Goal: Task Accomplishment & Management: Use online tool/utility

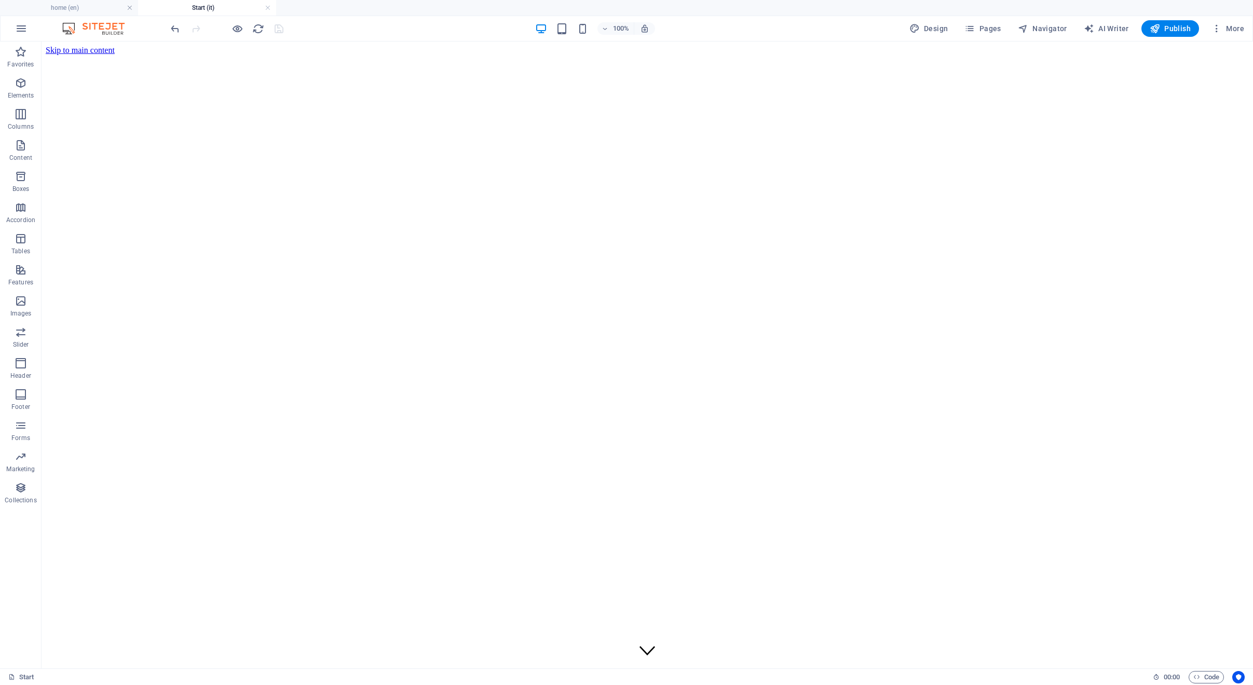
scroll to position [3864, 0]
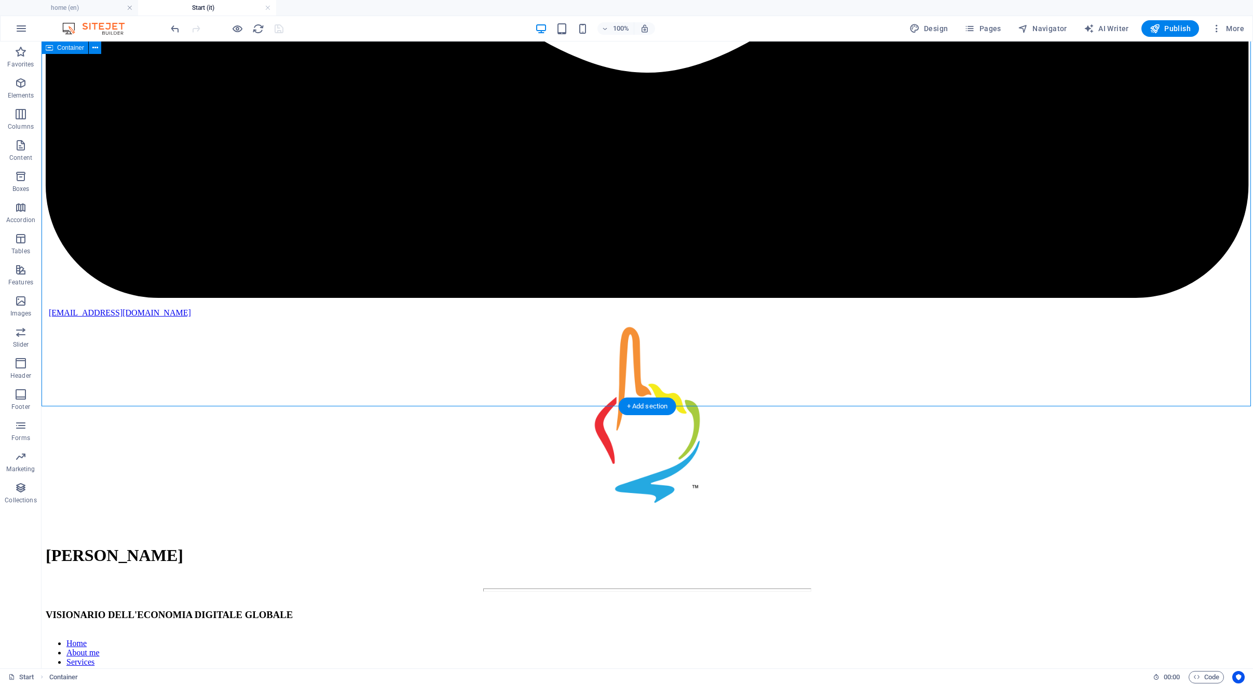
scroll to position [3852, 0]
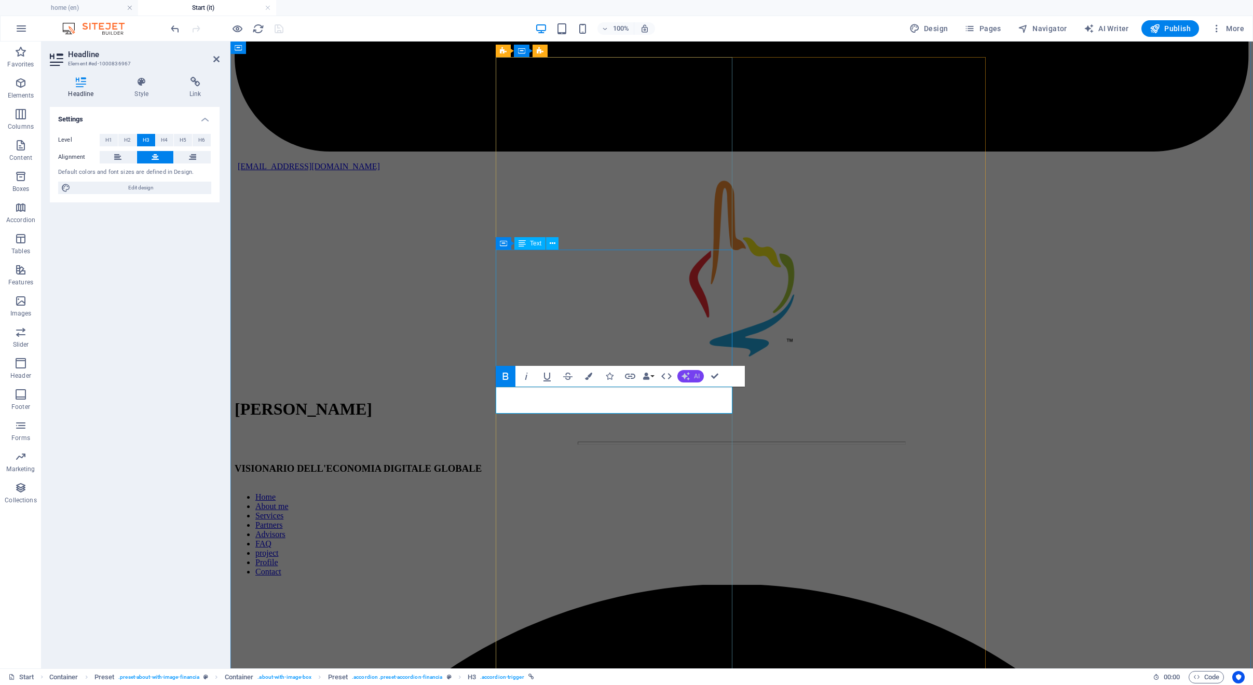
click at [690, 376] on button "AI" at bounding box center [690, 376] width 26 height 12
click at [718, 450] on link "Translate to Italian" at bounding box center [727, 456] width 101 height 16
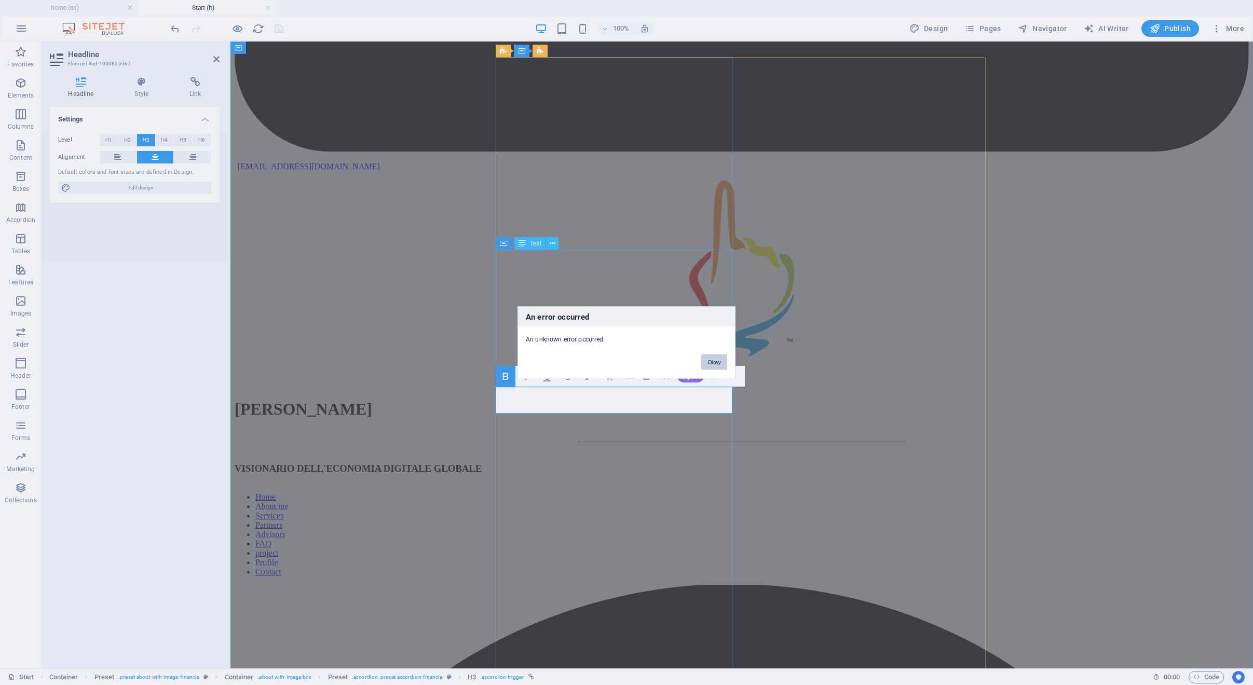
click at [712, 363] on button "Okay" at bounding box center [714, 362] width 26 height 16
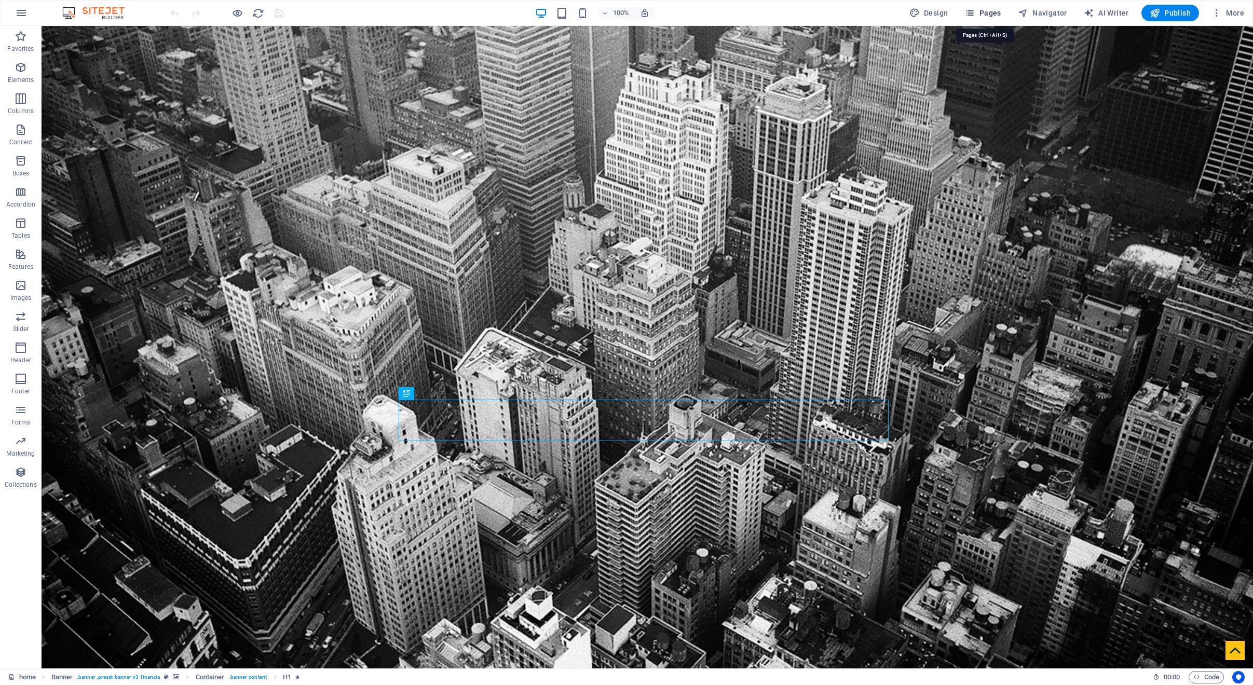
click at [989, 13] on span "Pages" at bounding box center [982, 13] width 36 height 10
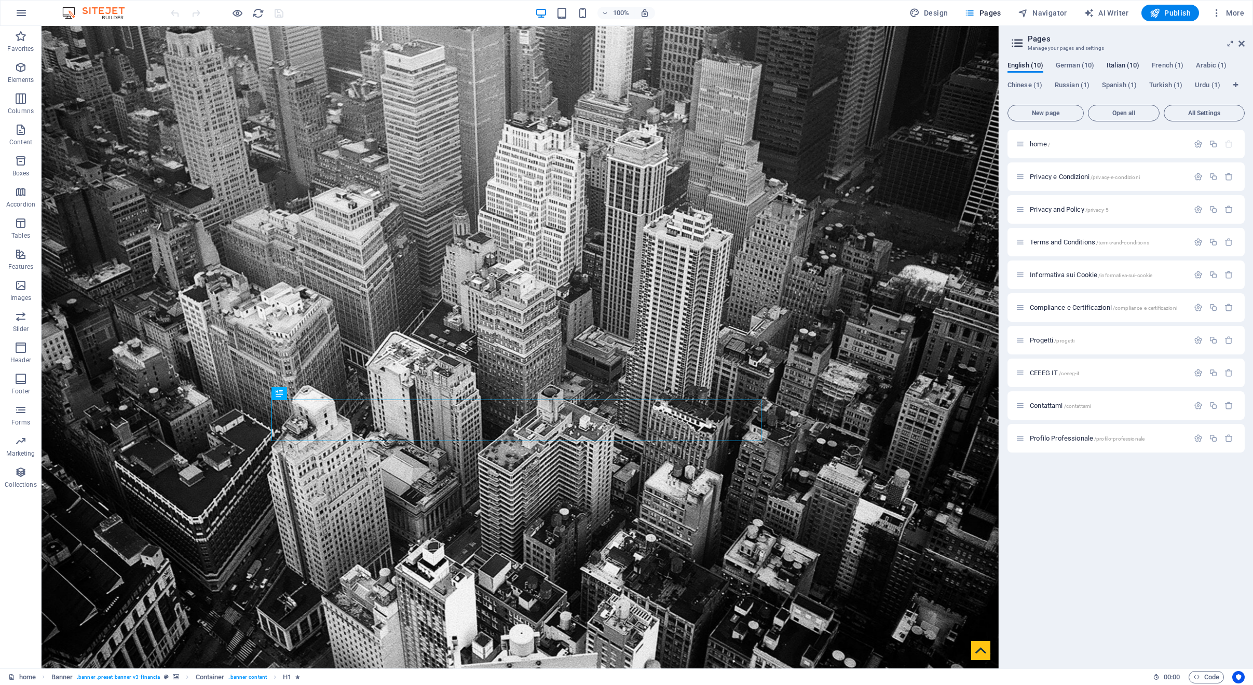
click at [1120, 64] on span "Italian (10)" at bounding box center [1122, 66] width 33 height 15
click at [1194, 644] on div "Start / Privacy e Condizioni /privacy-e-condizioni Privacy and Policy /privacy-…" at bounding box center [1125, 395] width 237 height 530
